Goal: Task Accomplishment & Management: Use online tool/utility

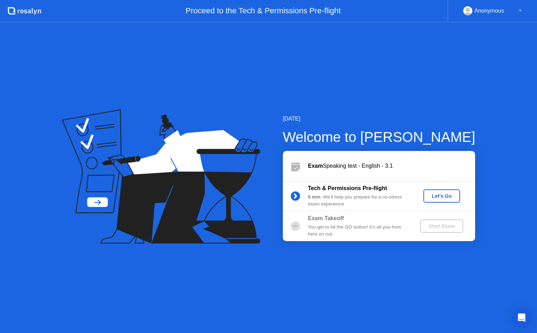
click at [439, 196] on div "Let's Go" at bounding box center [441, 196] width 31 height 6
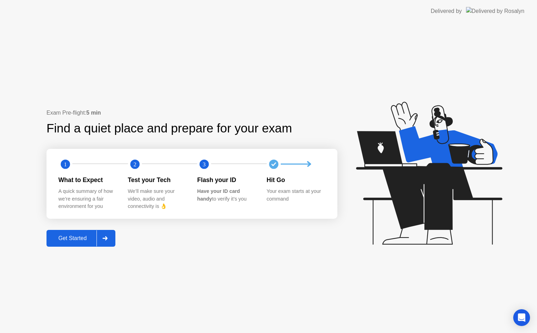
click at [85, 236] on div "Get Started" at bounding box center [73, 238] width 48 height 6
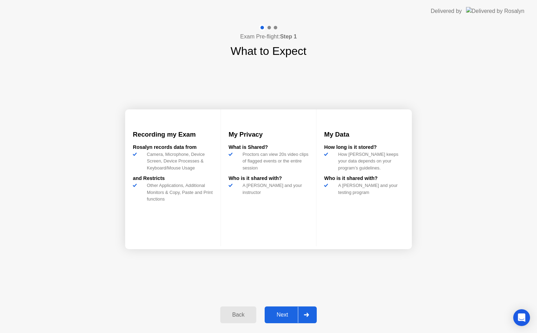
click at [286, 313] on div "Next" at bounding box center [282, 315] width 31 height 6
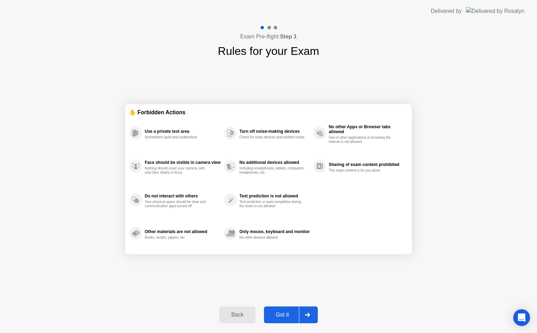
click at [286, 313] on div "Got it" at bounding box center [282, 315] width 33 height 6
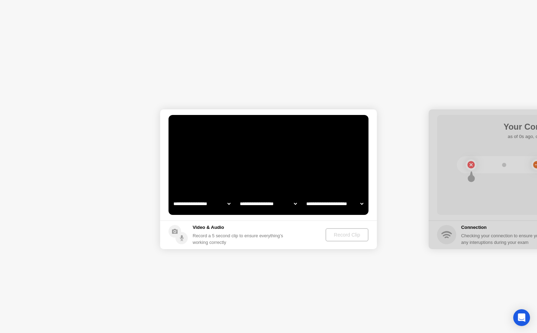
select select "**********"
select select "*******"
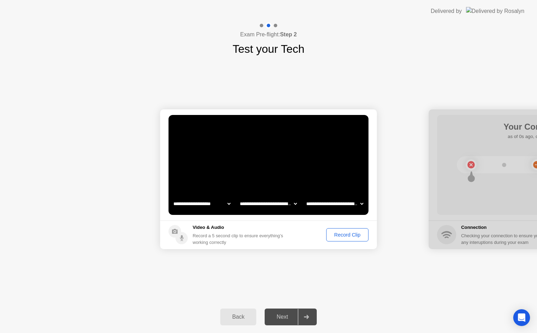
click at [342, 233] on div "Record Clip" at bounding box center [347, 235] width 37 height 6
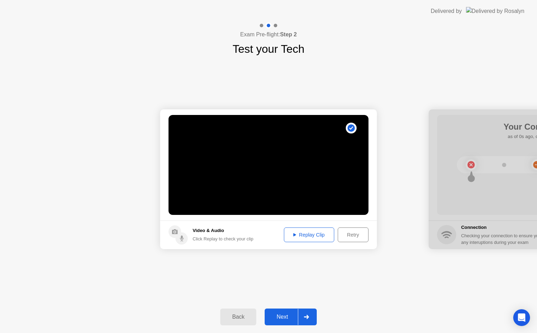
click at [312, 232] on div "Replay Clip" at bounding box center [309, 235] width 45 height 6
click at [353, 127] on icon at bounding box center [351, 128] width 4 height 3
click at [353, 233] on div "Retry" at bounding box center [353, 235] width 26 height 6
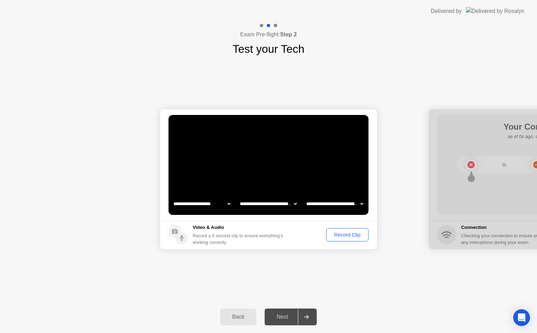
click at [309, 317] on icon at bounding box center [306, 317] width 5 height 4
click at [308, 314] on div at bounding box center [306, 317] width 17 height 16
drag, startPoint x: 308, startPoint y: 314, endPoint x: 312, endPoint y: 312, distance: 4.5
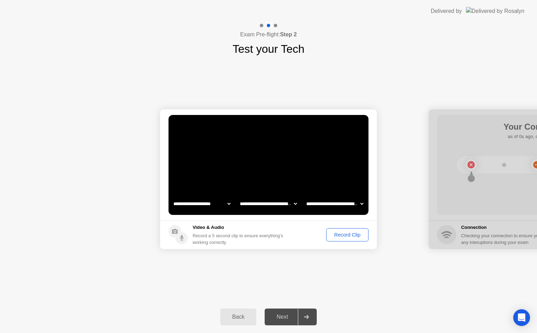
click at [312, 312] on div at bounding box center [306, 317] width 17 height 16
click at [205, 299] on div "**********" at bounding box center [268, 179] width 537 height 244
click at [231, 319] on div "Back" at bounding box center [238, 317] width 32 height 6
